Goal: Understand process/instructions: Learn about a topic

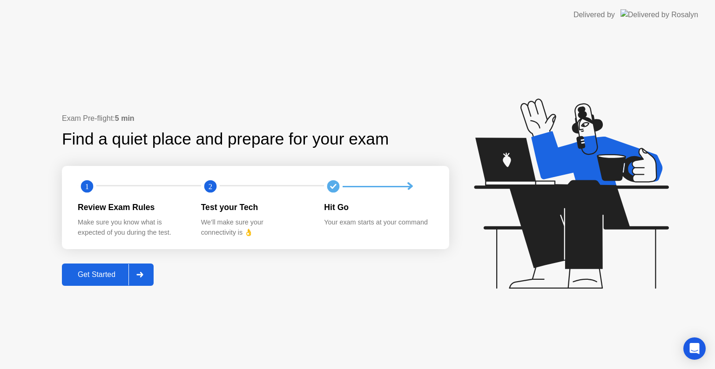
click at [135, 274] on div at bounding box center [139, 274] width 22 height 21
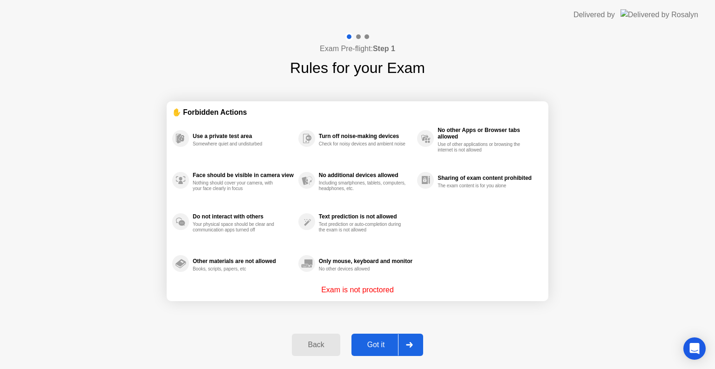
click at [396, 347] on div "Got it" at bounding box center [376, 345] width 44 height 8
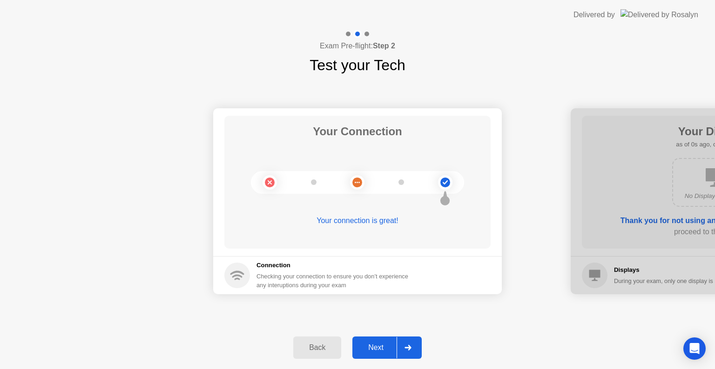
click at [396, 347] on div "Next" at bounding box center [375, 348] width 41 height 8
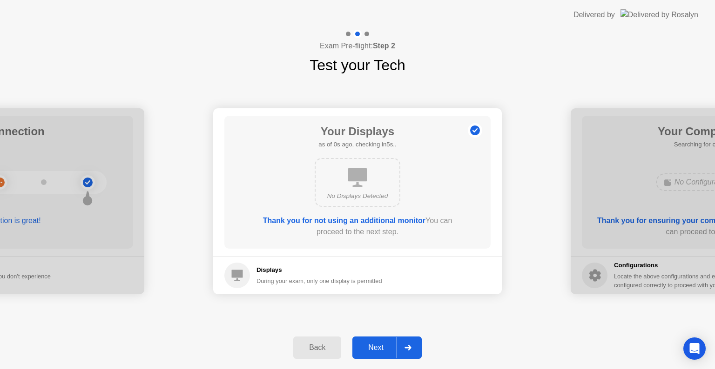
click at [396, 347] on div "Next" at bounding box center [375, 348] width 41 height 8
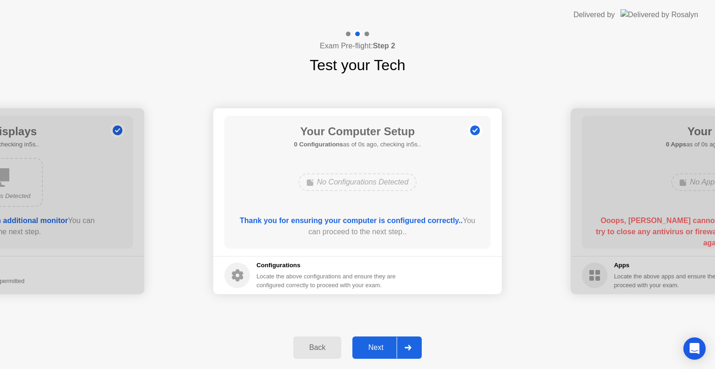
click at [396, 347] on div "Next" at bounding box center [375, 348] width 41 height 8
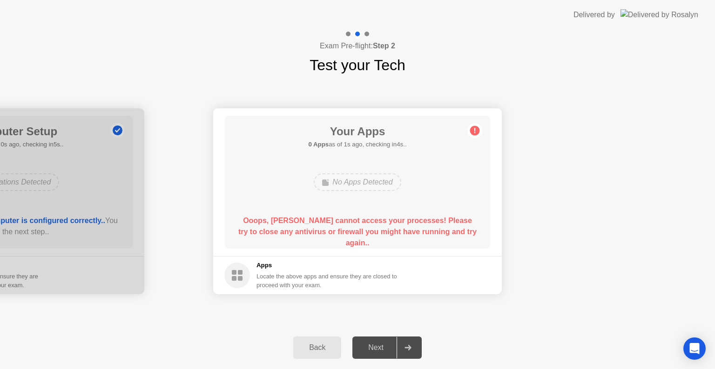
click at [309, 161] on div "Your Apps 0 Apps as of 1s ago, checking in4s.. No Apps Detected Ooops, [PERSON_…" at bounding box center [357, 182] width 266 height 133
click at [303, 166] on div "Your Apps 0 Apps as of 4s ago, checking in1s.. No Apps Detected Ooops, [PERSON_…" at bounding box center [357, 182] width 266 height 133
click at [313, 207] on div "Your Apps Searching for disallowed apps... No Apps Detected Ooops, [PERSON_NAME…" at bounding box center [357, 182] width 266 height 133
